Goal: Information Seeking & Learning: Learn about a topic

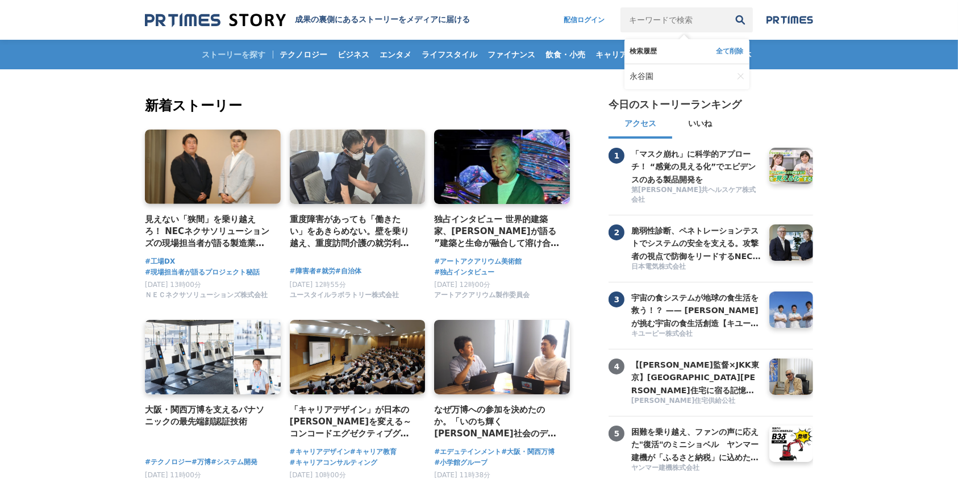
click at [668, 23] on input "キーワードで検索" at bounding box center [674, 19] width 107 height 25
type input "永谷園"
click at [728, 7] on button "検索" at bounding box center [740, 19] width 25 height 25
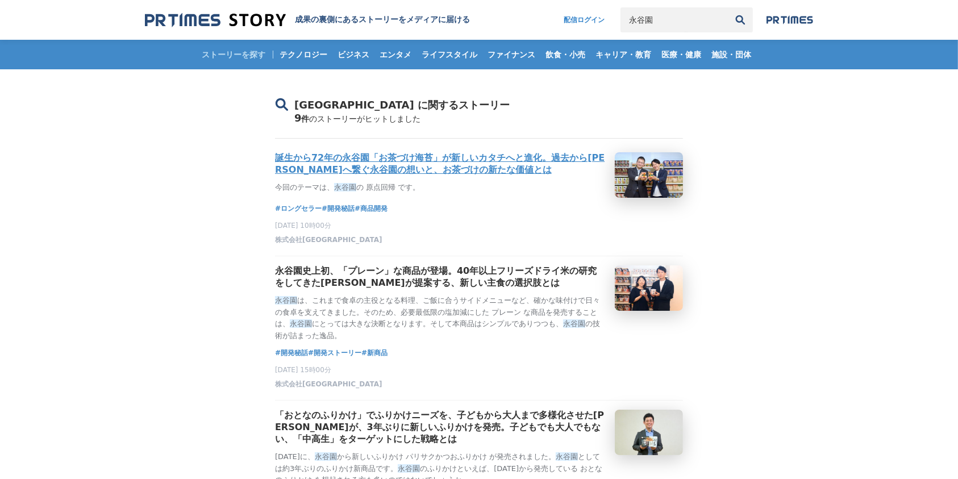
click at [468, 163] on h3 "誕生から72年の永谷園「お茶づけ海苔」が新しいカタチへと進化。過去から[PERSON_NAME]へ繋ぐ永谷園の想いと、お茶づけの新たな価値とは" at bounding box center [440, 164] width 331 height 24
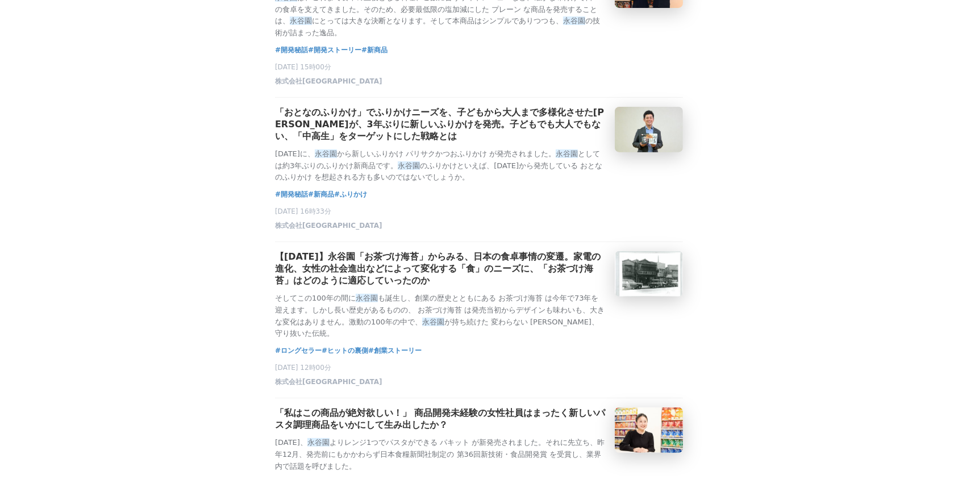
scroll to position [227, 0]
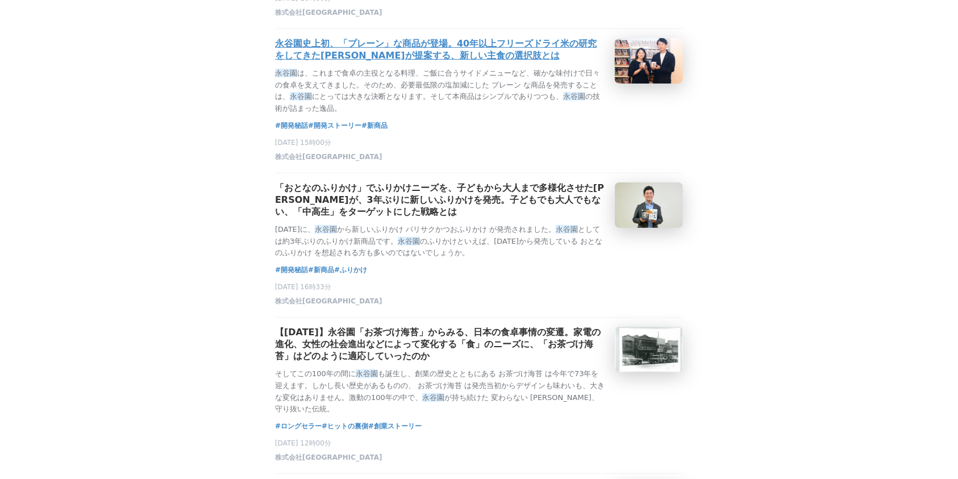
click at [488, 50] on h3 "永谷園史上初、「プレーン」な商品が登場。40年以上フリーズドライ米の研究をしてきた[PERSON_NAME]が提案する、新しい主食の選択肢とは" at bounding box center [440, 50] width 331 height 24
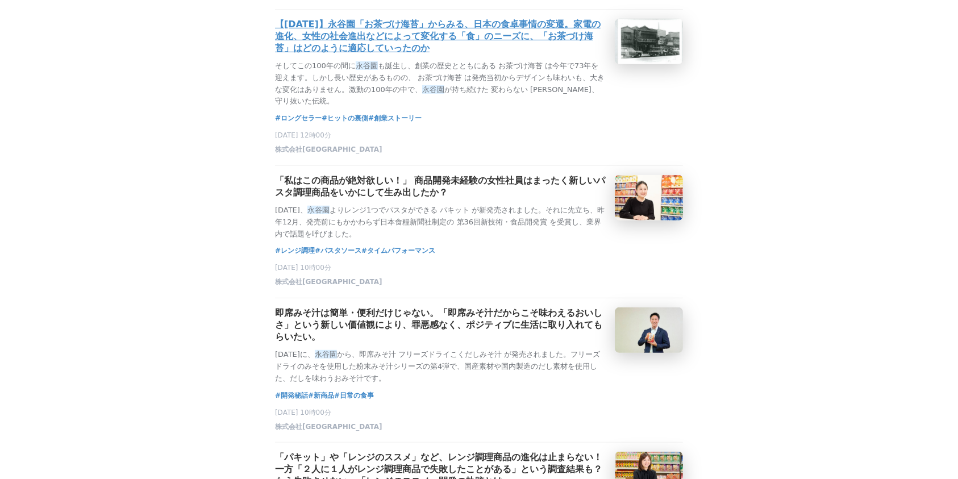
scroll to position [606, 0]
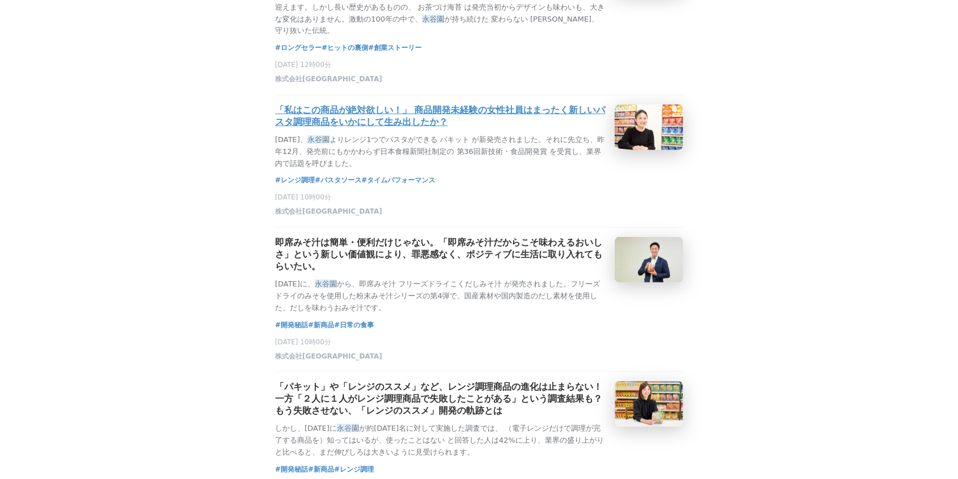
click at [359, 128] on h3 "「私はこの商品が絶対欲しい！」 商品開発未経験の女性社員はまったく新しいパスタ調理商品をいかにして生み出したか？" at bounding box center [440, 117] width 331 height 24
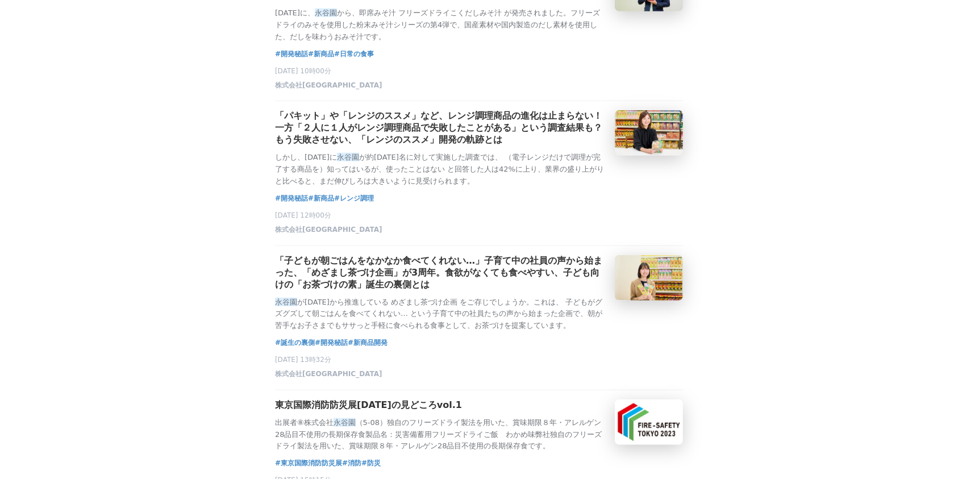
scroll to position [909, 0]
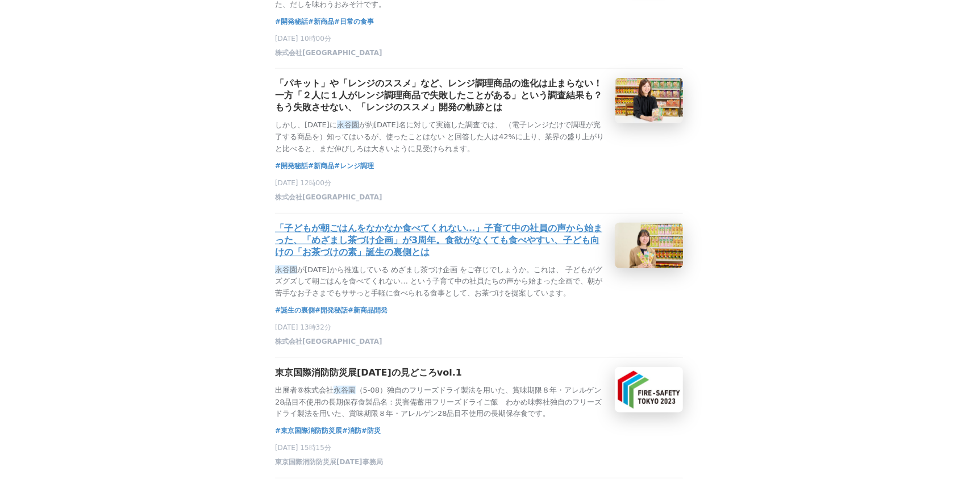
click at [311, 259] on h3 "「子どもが朝ごはんをなかなか食べてくれない…」子育て中の社員の声から始まった、「めざまし茶づけ企画」が3周年。食欲がなくても食べやすい、子ども向けの「お茶づけ…" at bounding box center [440, 241] width 331 height 36
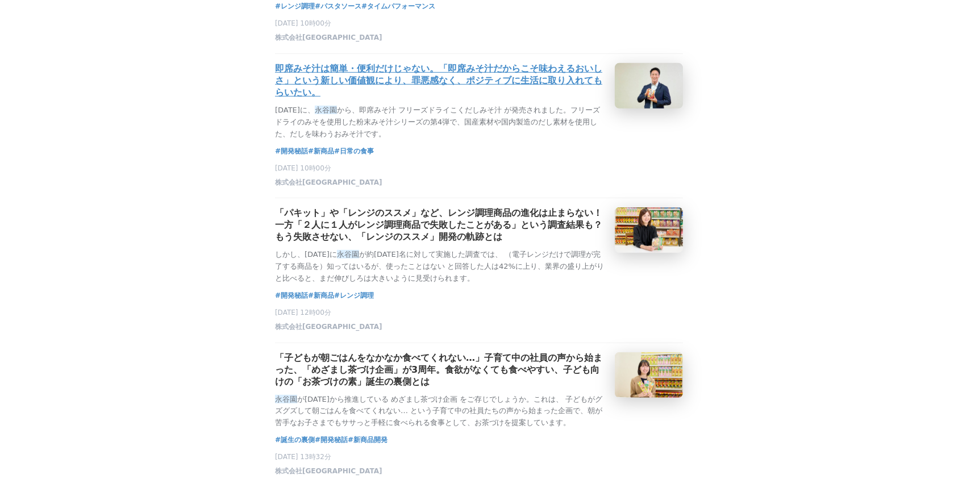
scroll to position [758, 0]
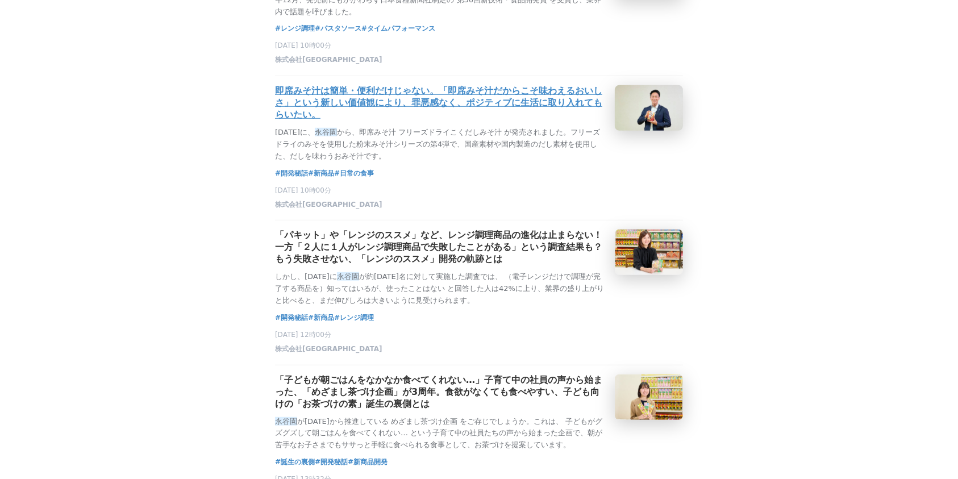
click at [423, 121] on h3 "即席みそ汁は簡単・便利だけじゃない。「即席みそ汁だからこそ味わえるおいしさ」という新しい価値観により、罪悪感なく、ポジティブに生活に取り入れてもらいたい。" at bounding box center [440, 103] width 331 height 36
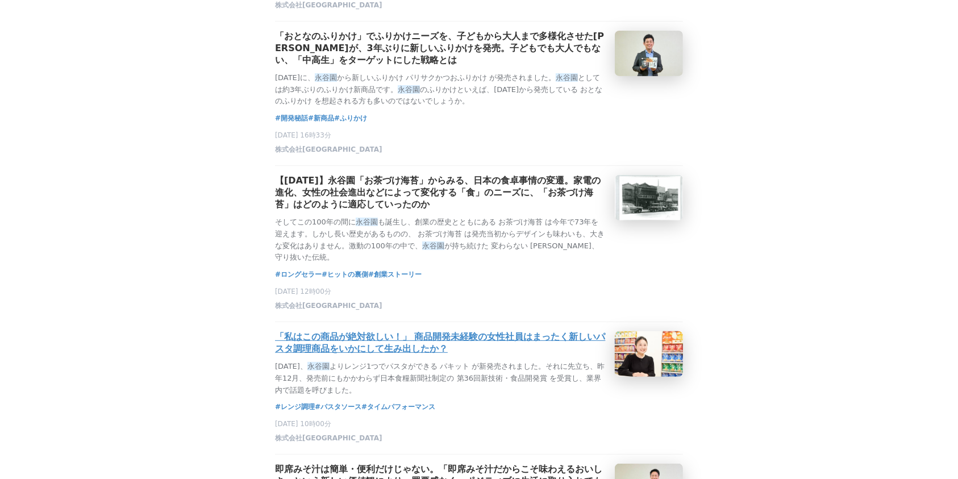
scroll to position [378, 0]
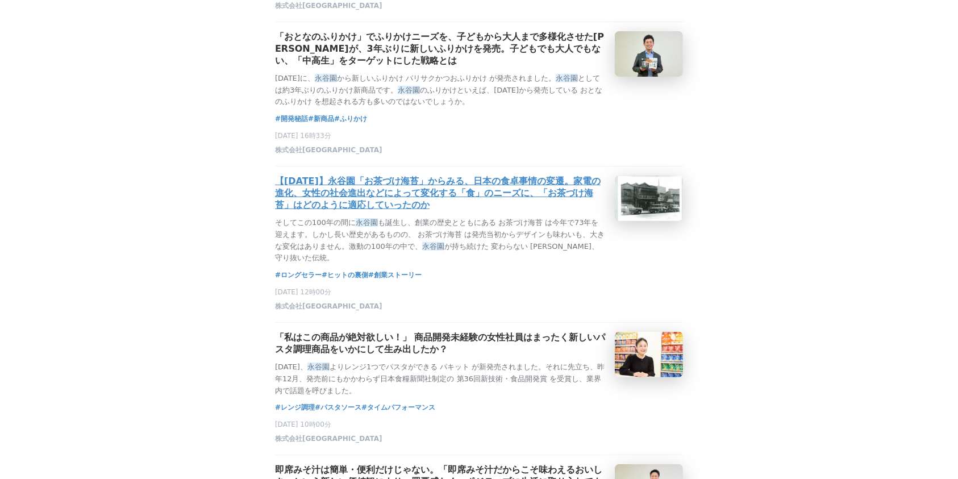
click at [413, 203] on h3 "【[DATE]】永谷園「お茶づけ海苔」からみる、日本の食卓事情の変遷。家電の進化、女性の社会進出などによって変化する「食」のニーズに、「お茶づけ海苔」はどのよ…" at bounding box center [440, 194] width 331 height 36
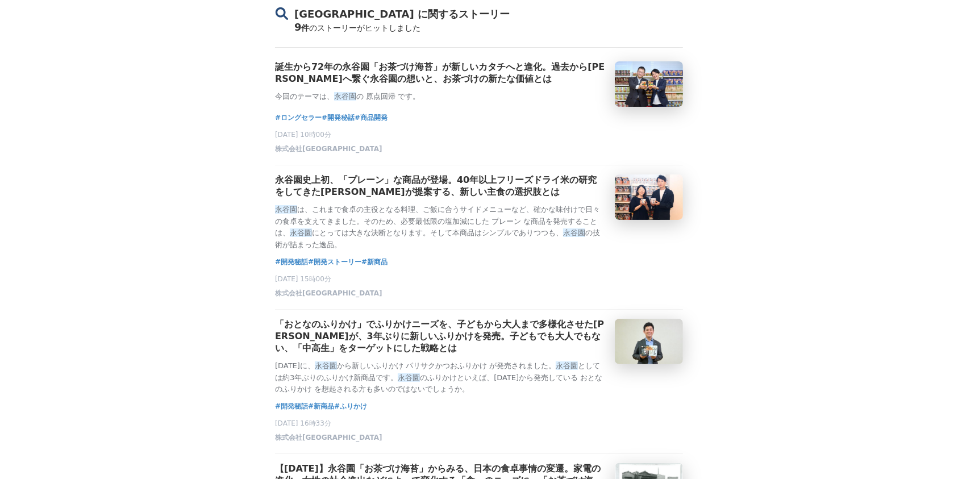
scroll to position [76, 0]
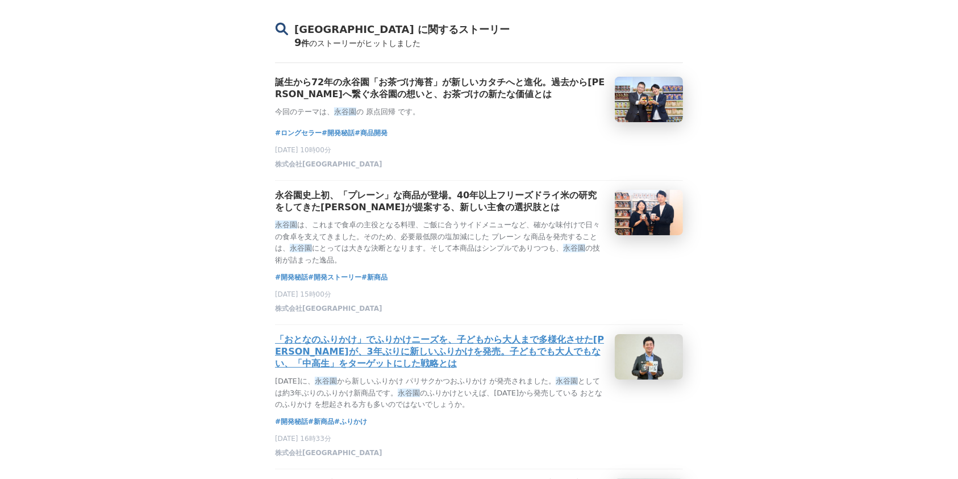
click at [403, 366] on h3 "「おとなのふりかけ」でふりかけニーズを、子どもから大人まで多様化させた永谷園が、3年ぶりに新しいふりかけを発売。子どもでも大人でもない、「中高生」をターゲット…" at bounding box center [440, 352] width 331 height 36
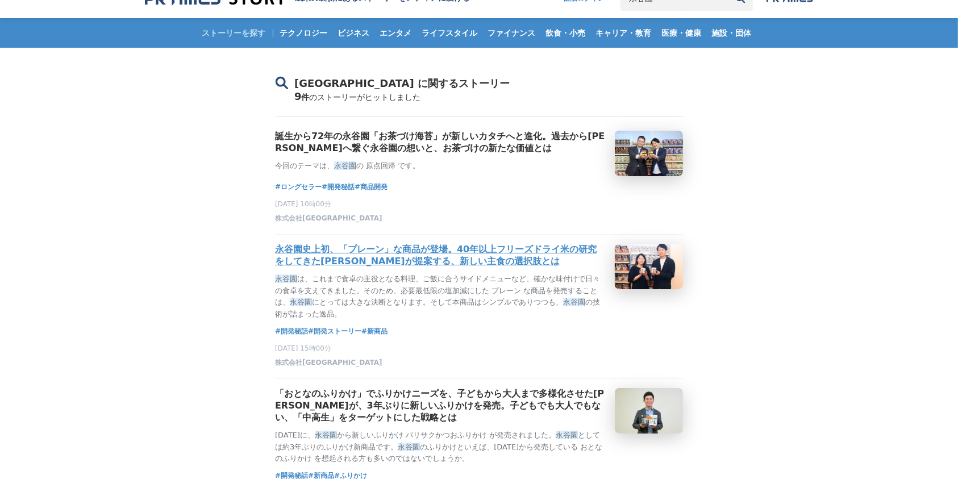
scroll to position [0, 0]
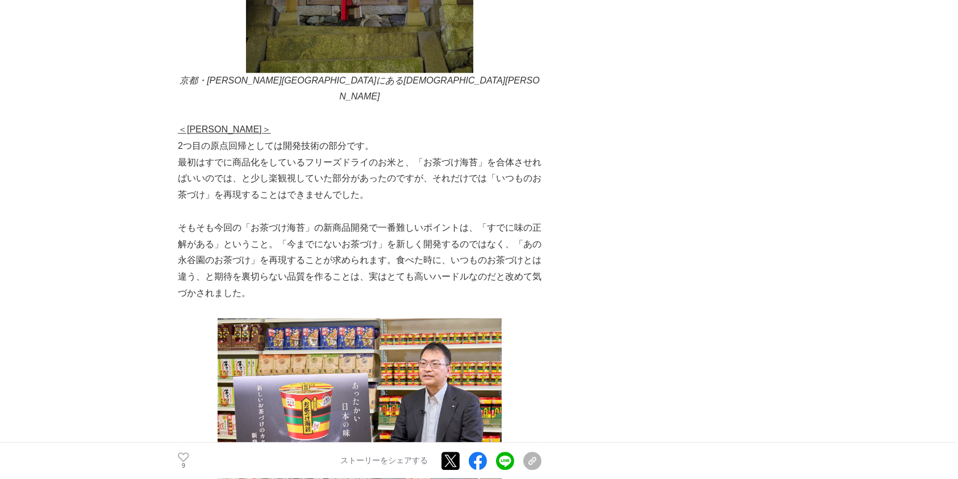
scroll to position [2349, 0]
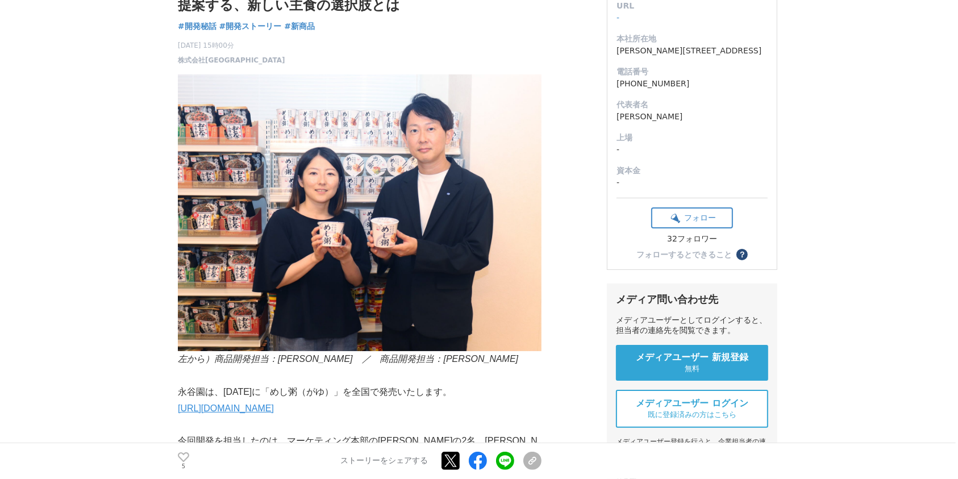
scroll to position [76, 0]
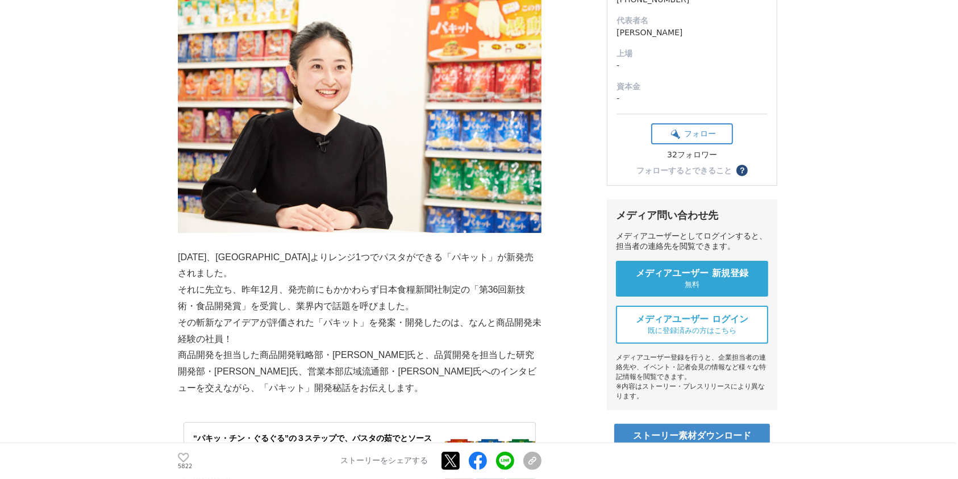
scroll to position [76, 0]
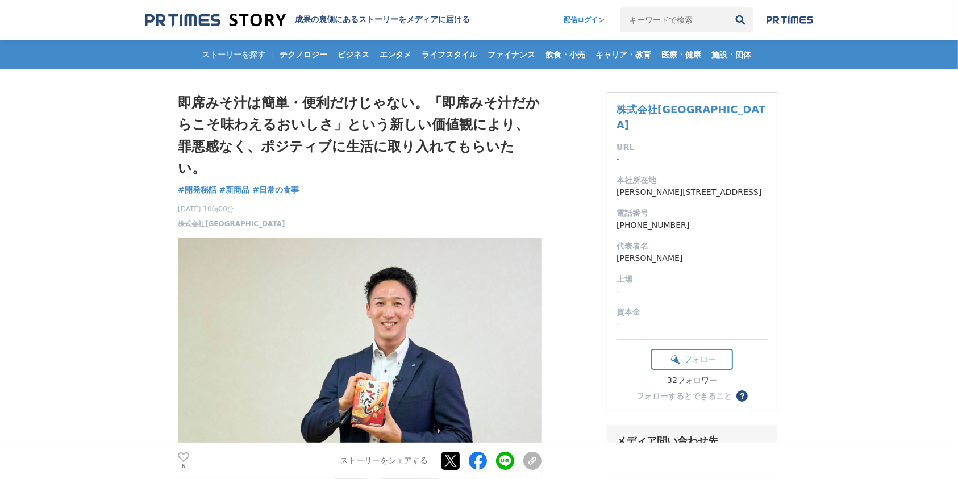
scroll to position [76, 0]
